Goal: Check status: Check status

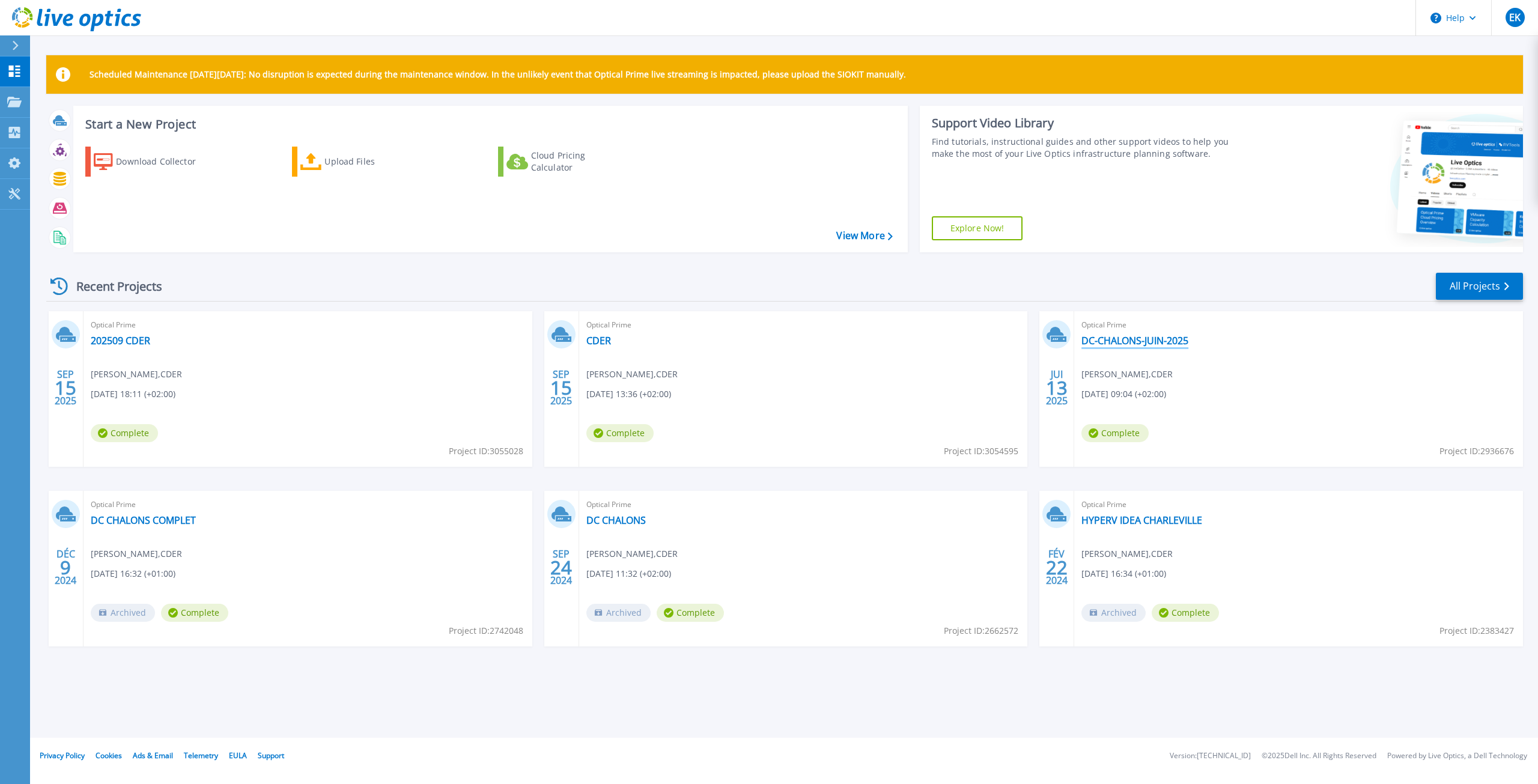
click at [1147, 338] on link "DC-CHALONS-JUIN-2025" at bounding box center [1135, 341] width 107 height 12
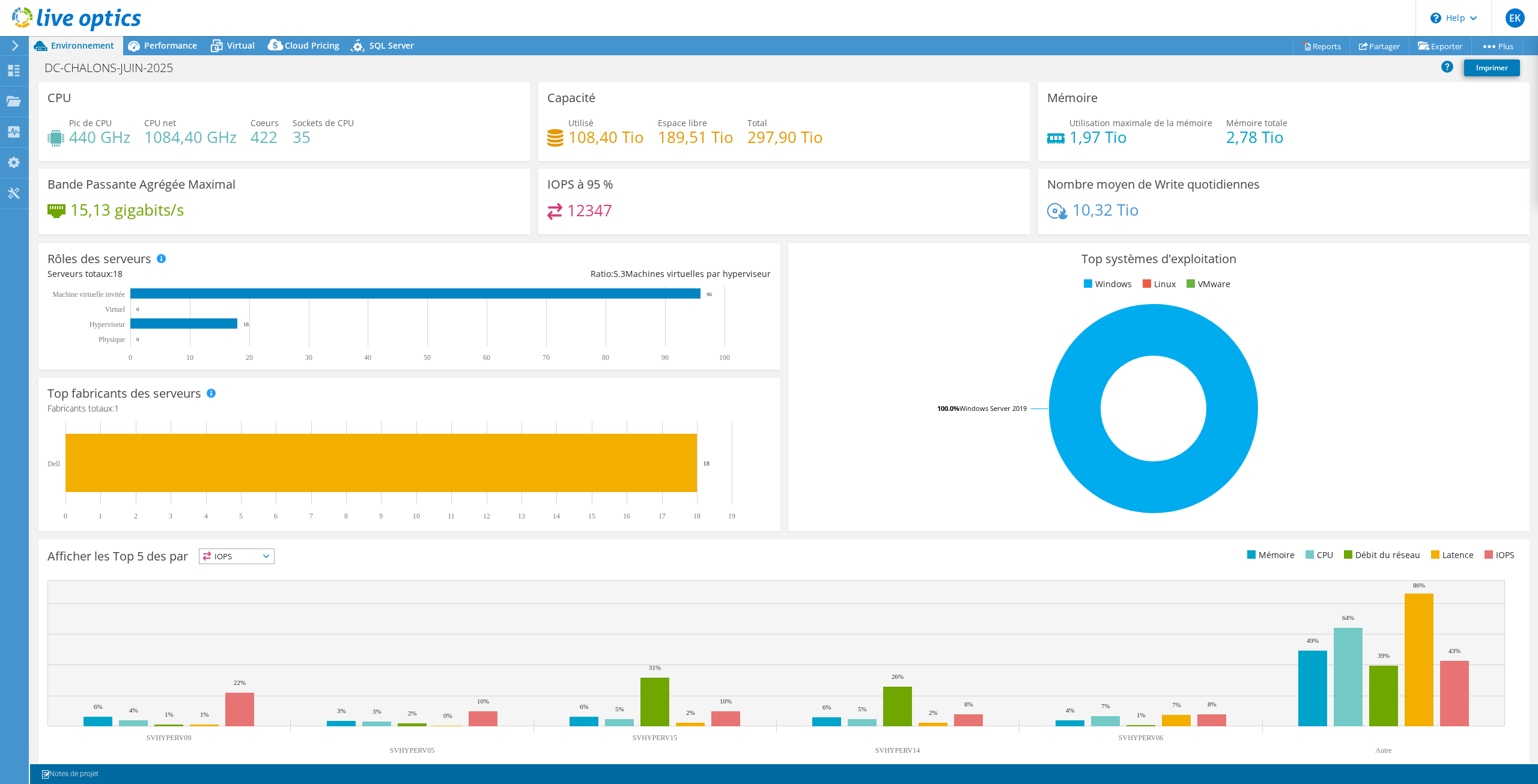
select select "USD"
select select "EUFrankfurt"
select select "EUR"
